Goal: Information Seeking & Learning: Compare options

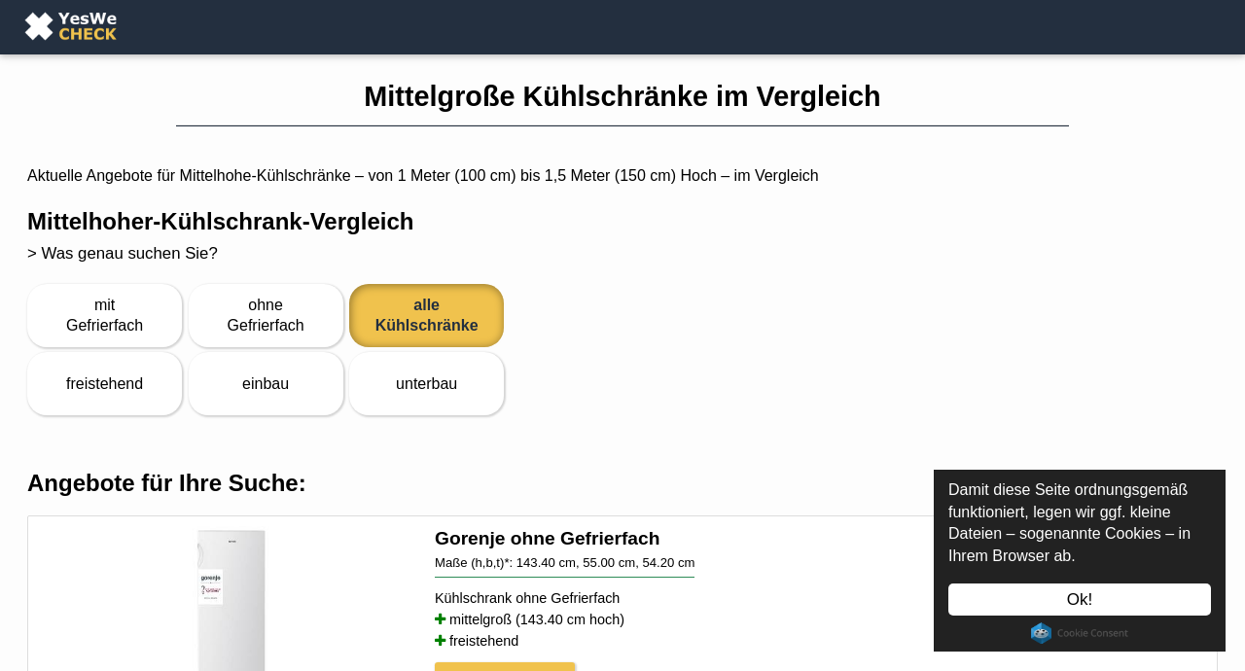
click at [1147, 602] on link "Ok!" at bounding box center [1079, 600] width 263 height 32
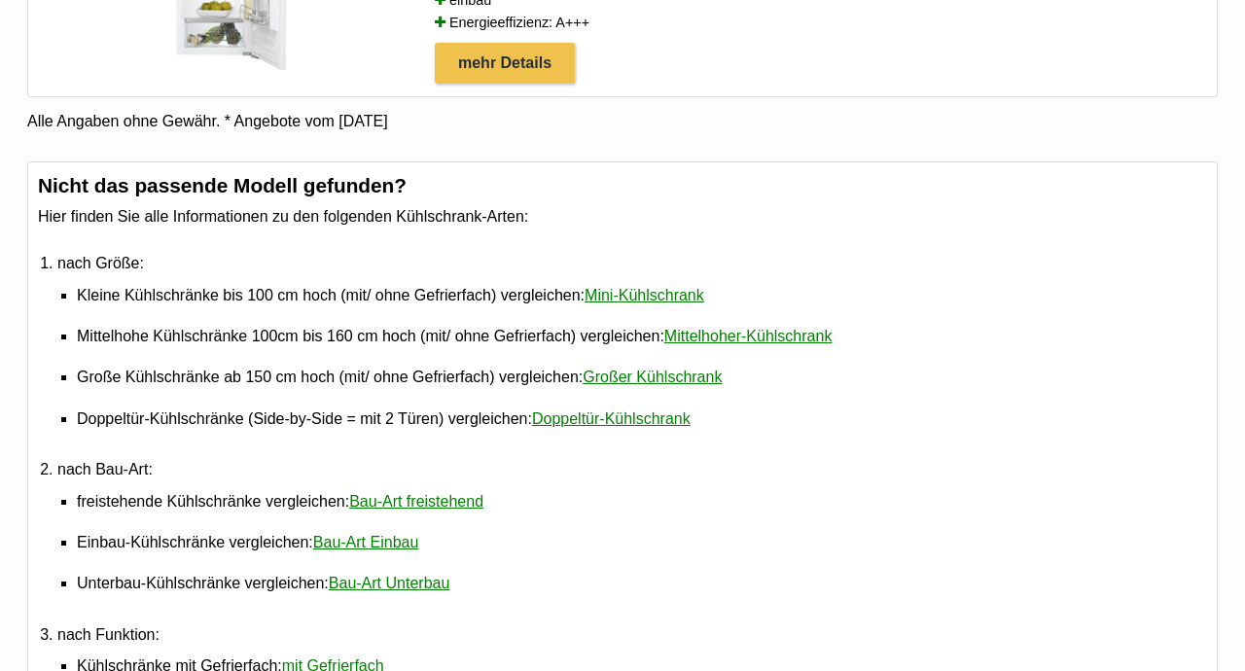
scroll to position [1574, 0]
click at [704, 308] on link "Mini-Kühlschrank" at bounding box center [645, 294] width 120 height 40
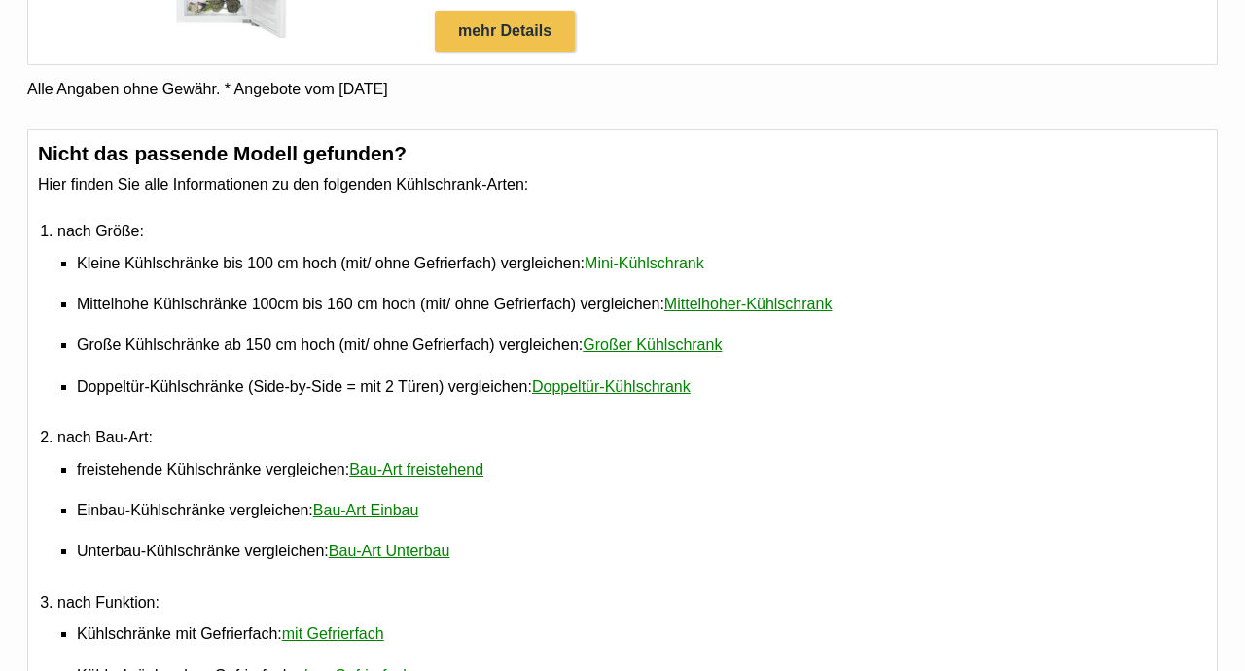
scroll to position [1636, 0]
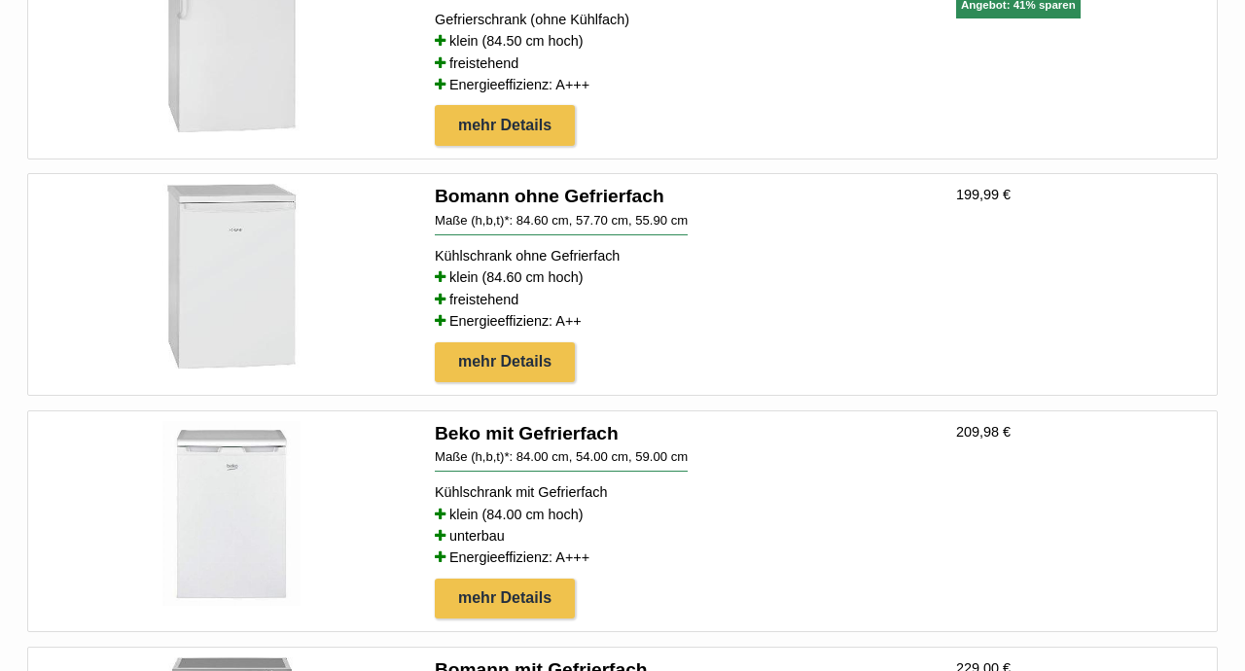
scroll to position [2227, 0]
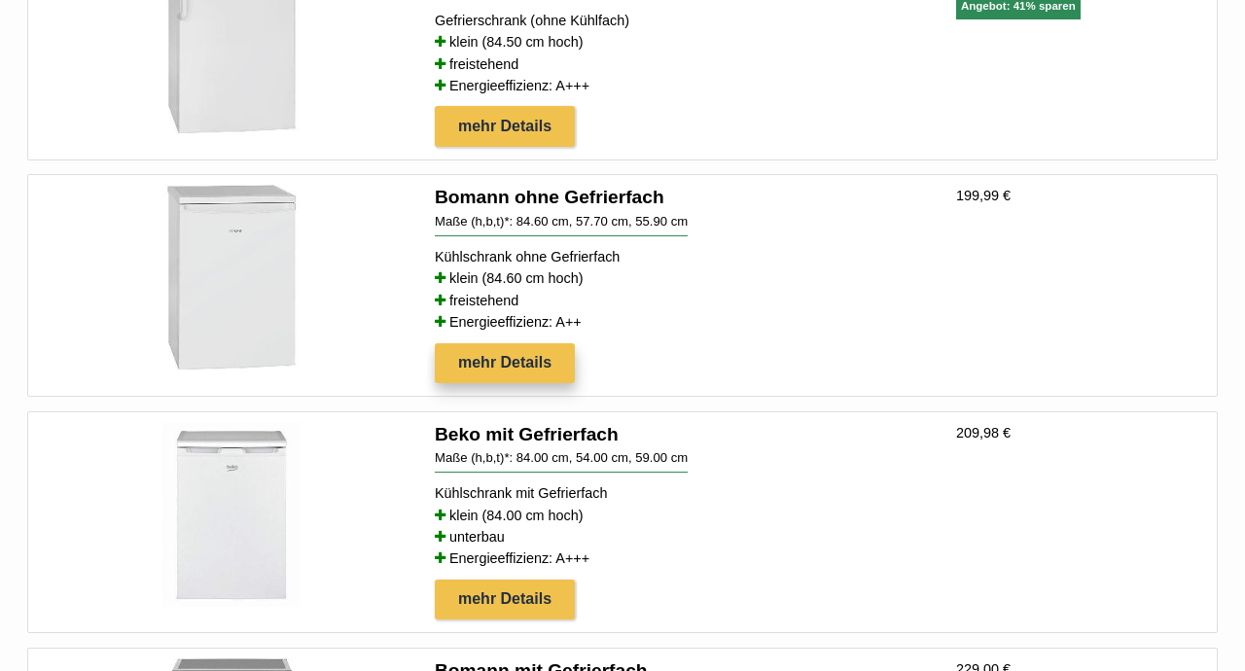
click at [513, 374] on link "mehr Details" at bounding box center [505, 363] width 140 height 41
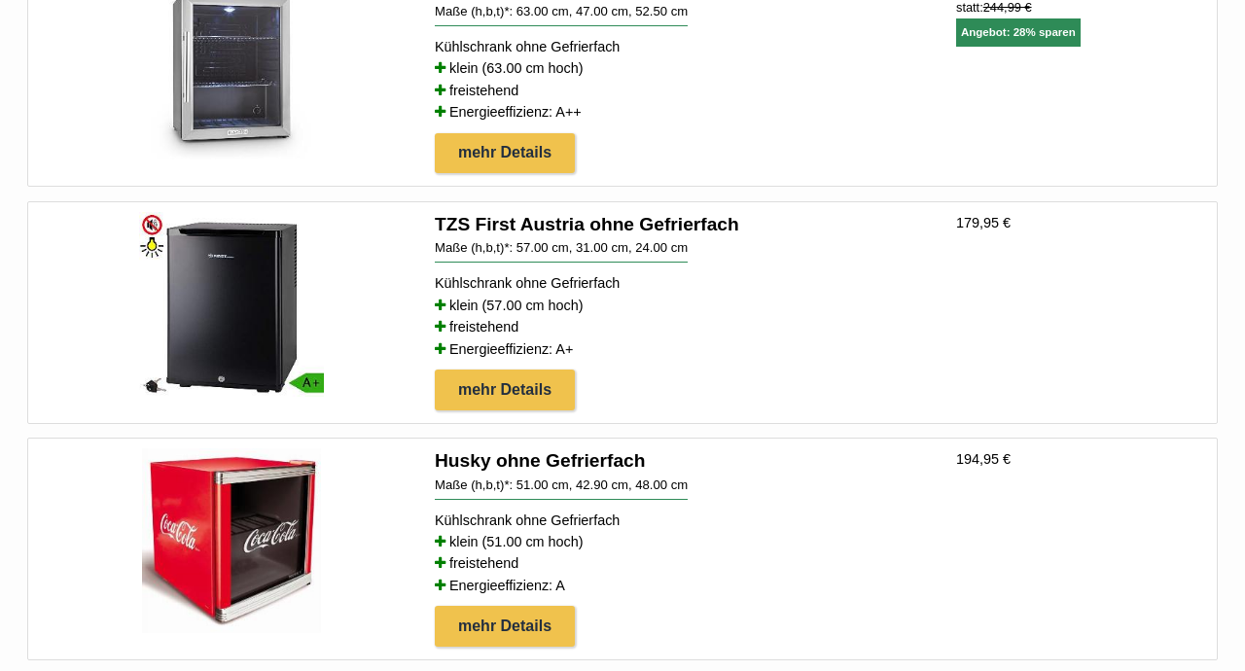
scroll to position [1487, 0]
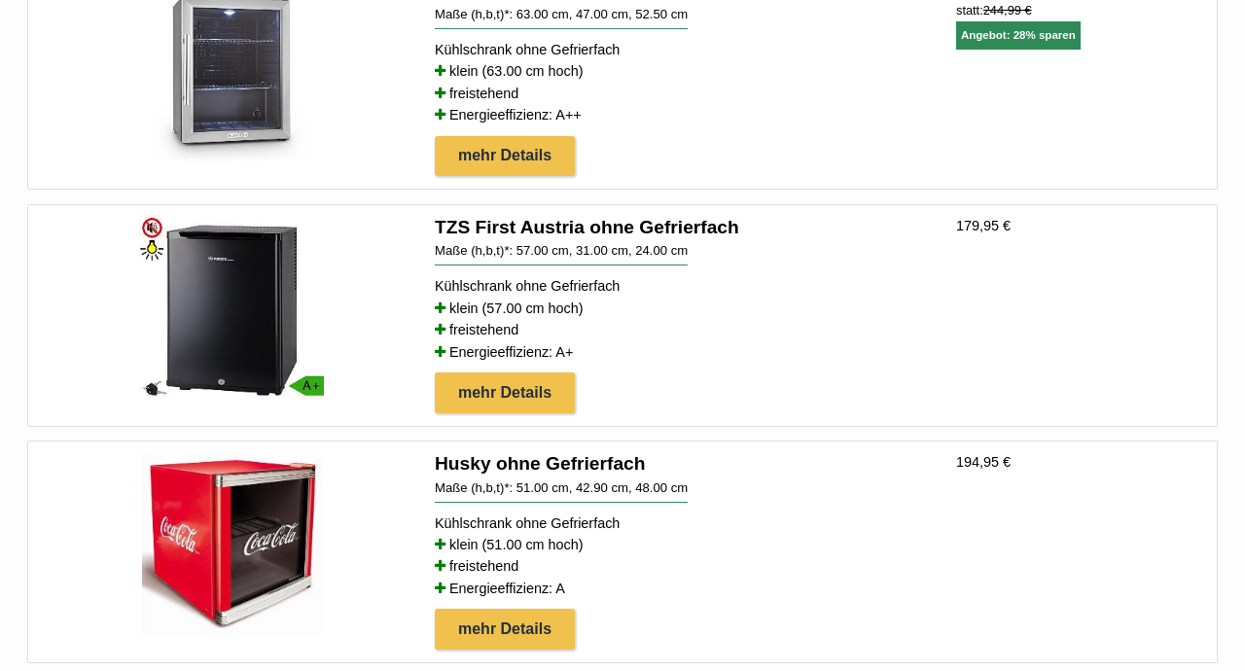
click at [266, 326] on img at bounding box center [231, 307] width 185 height 185
